Goal: Task Accomplishment & Management: Use online tool/utility

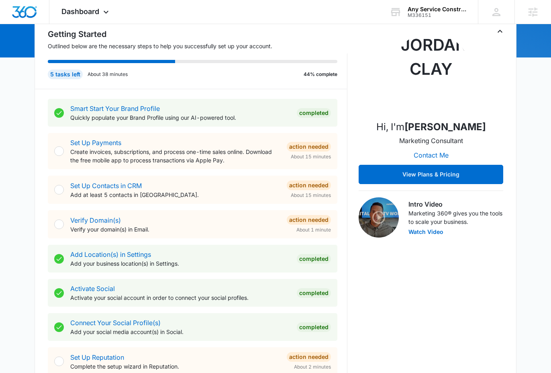
scroll to position [127, 0]
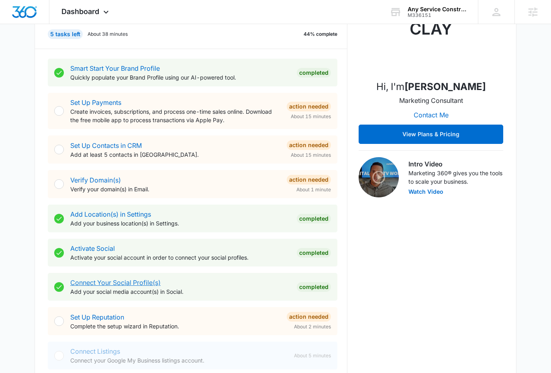
click at [133, 280] on link "Connect Your Social Profile(s)" at bounding box center [115, 282] width 90 height 8
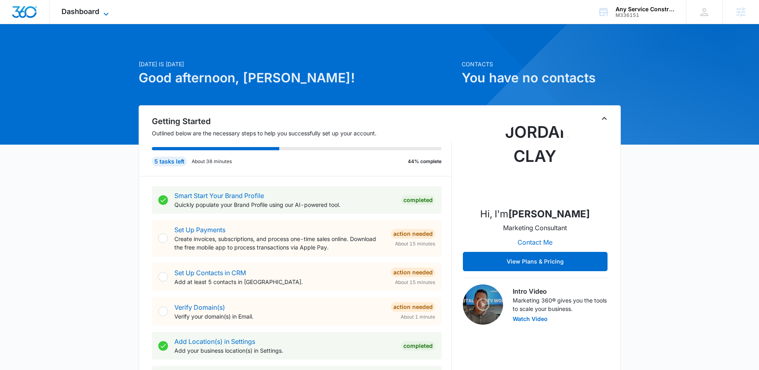
click at [104, 11] on icon at bounding box center [106, 14] width 10 height 10
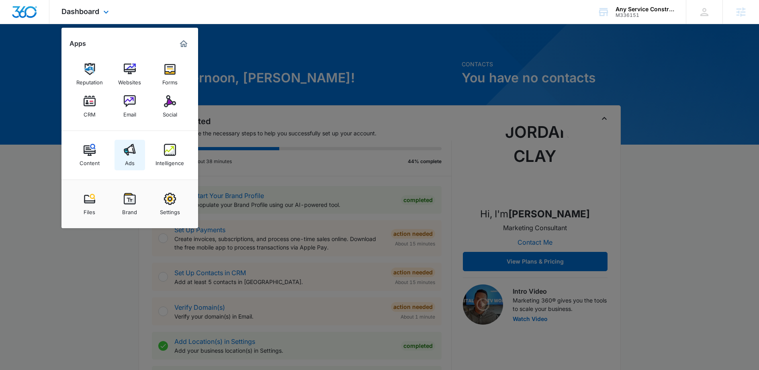
click at [129, 146] on img at bounding box center [130, 150] width 12 height 12
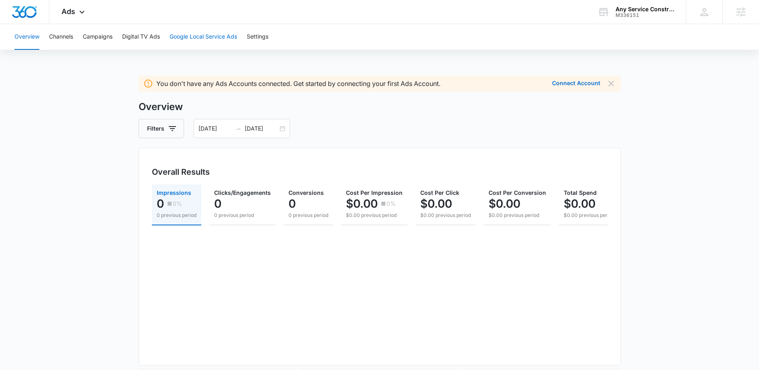
click at [218, 31] on button "Google Local Service Ads" at bounding box center [202, 37] width 67 height 26
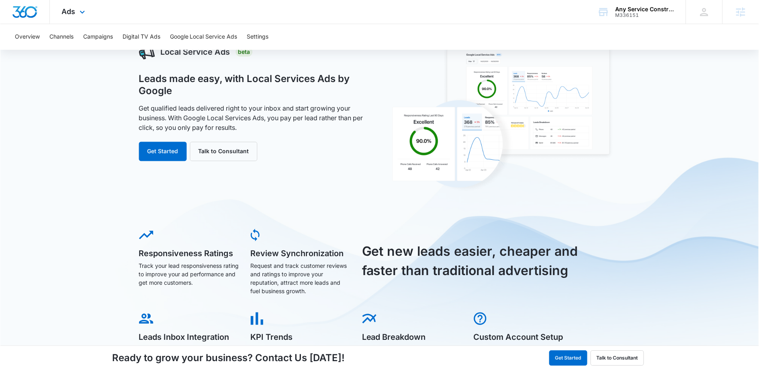
scroll to position [57, 0]
